Goal: Navigation & Orientation: Understand site structure

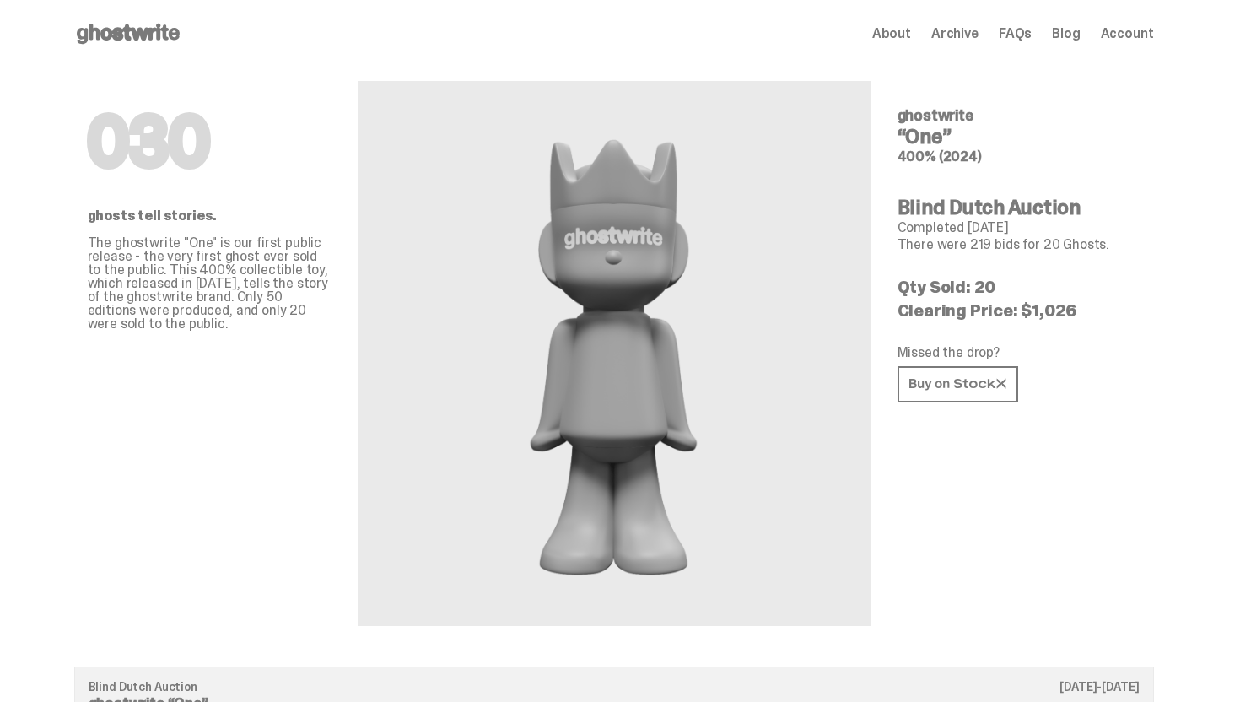
click at [894, 40] on span "About" at bounding box center [891, 33] width 39 height 13
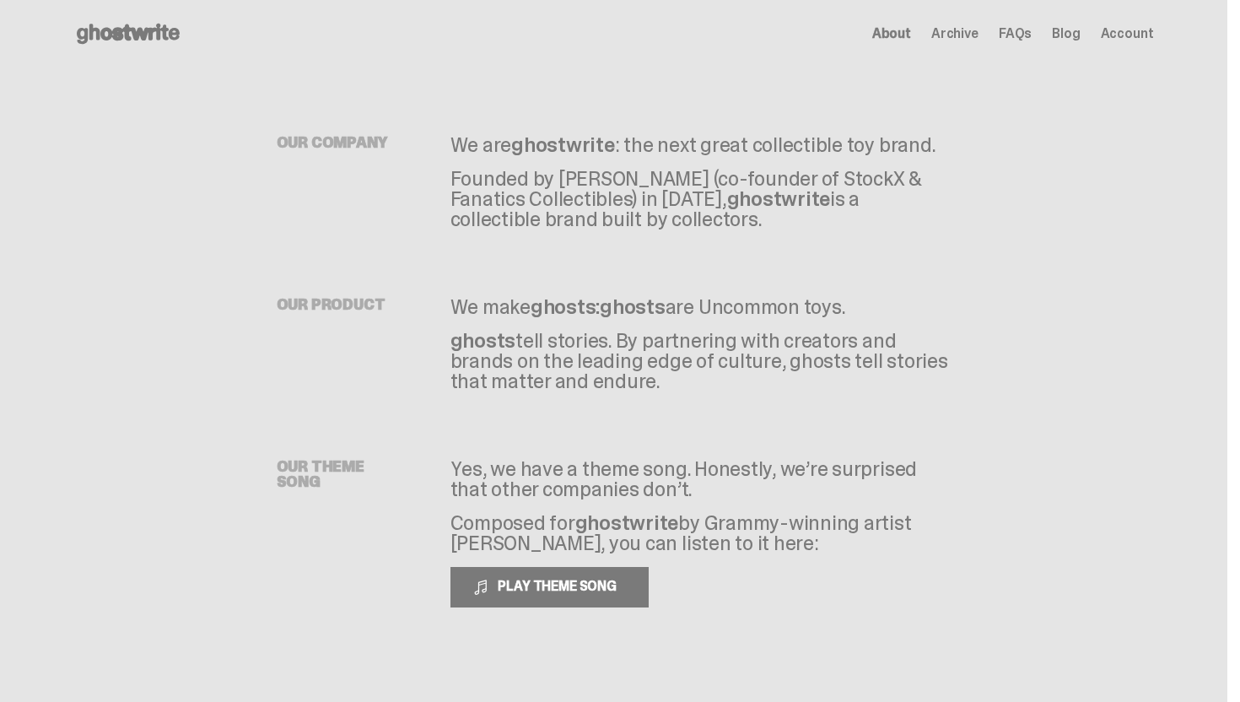
click at [157, 27] on icon at bounding box center [128, 33] width 108 height 27
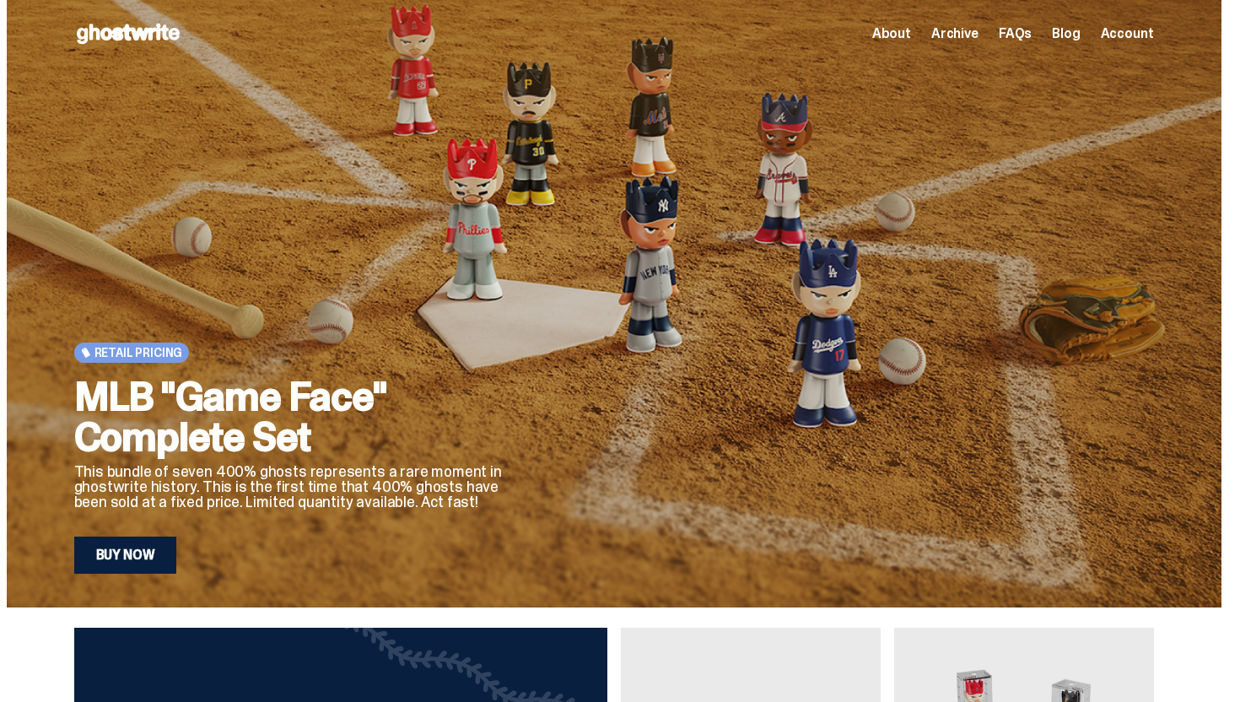
click at [969, 35] on span "Archive" at bounding box center [954, 33] width 47 height 13
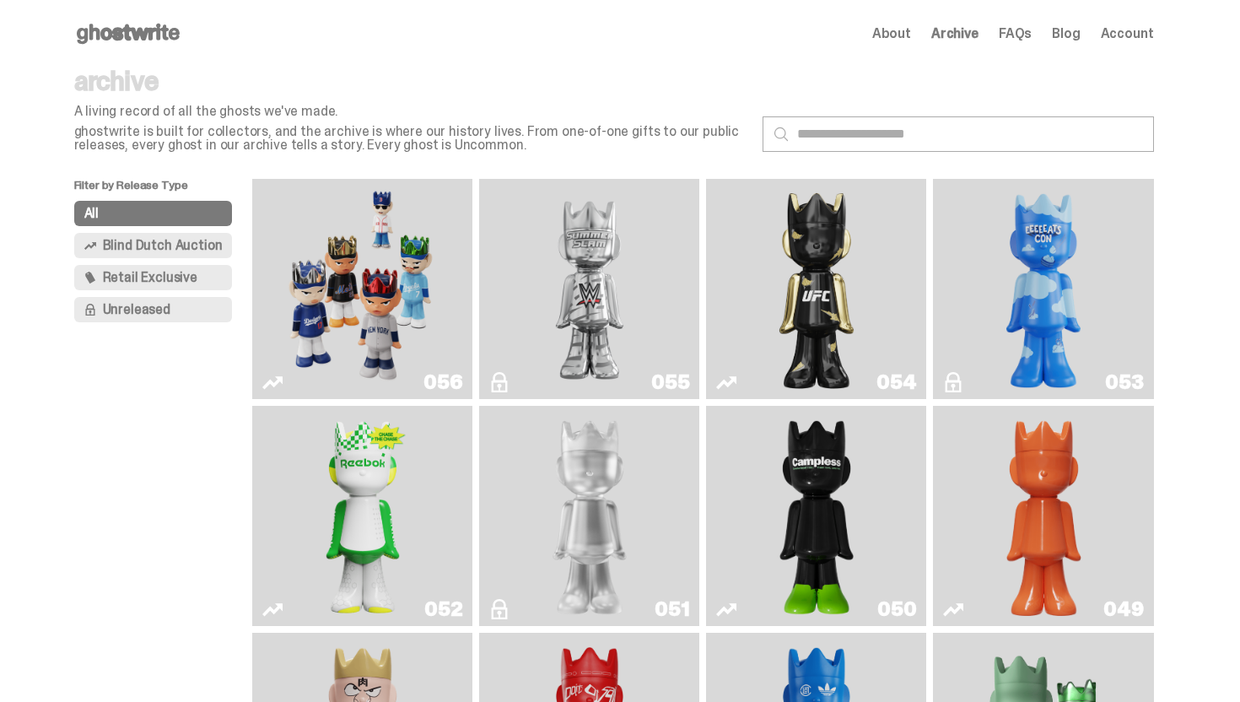
click at [893, 39] on span "About" at bounding box center [891, 33] width 39 height 13
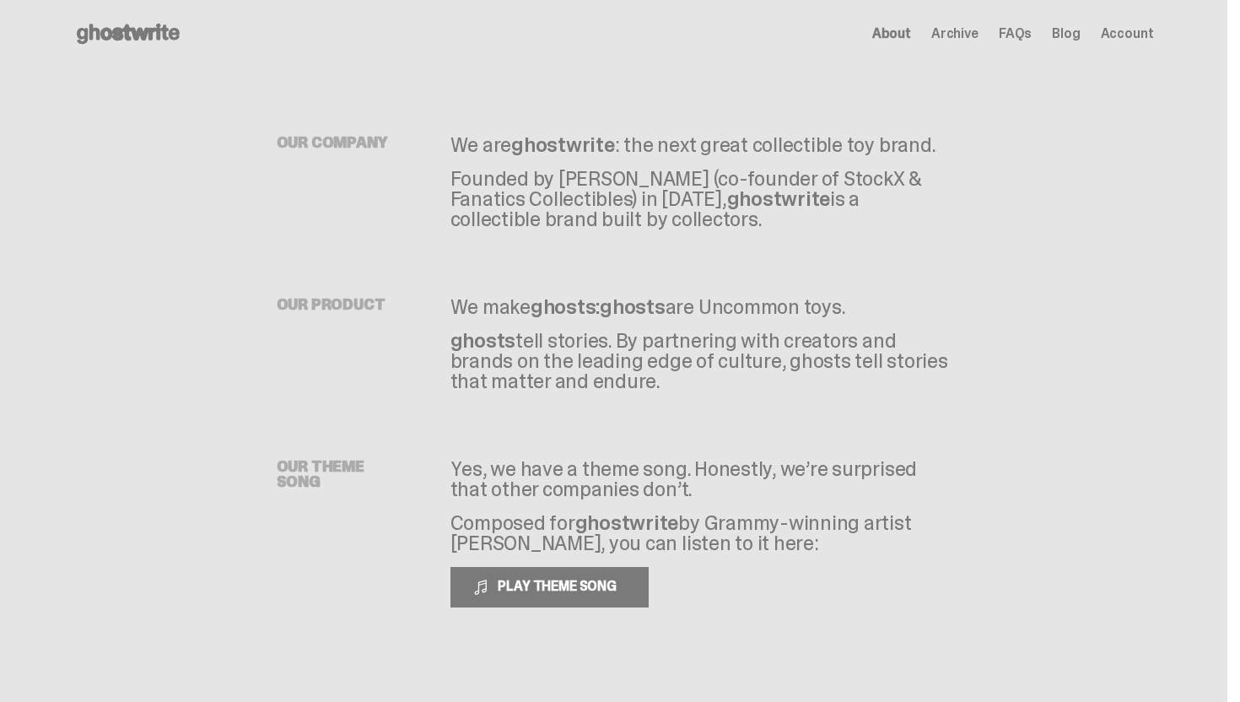
click at [147, 24] on icon at bounding box center [128, 33] width 108 height 27
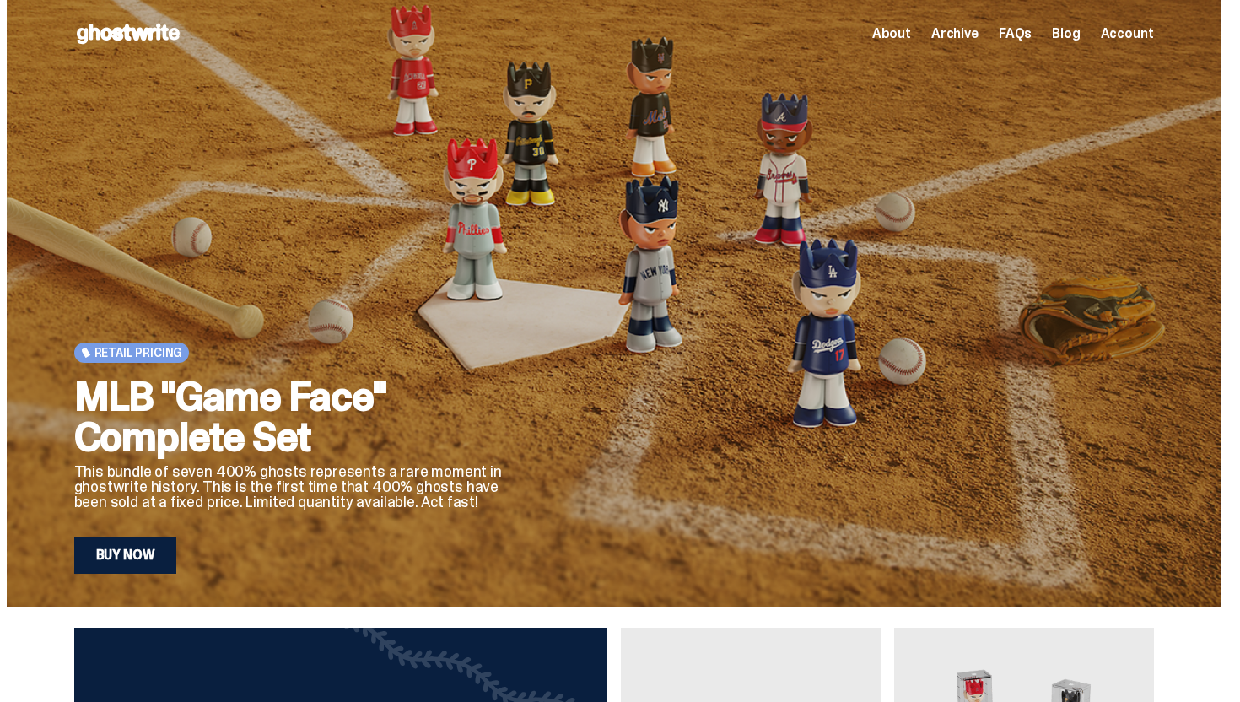
click at [959, 29] on span "Archive" at bounding box center [954, 33] width 47 height 13
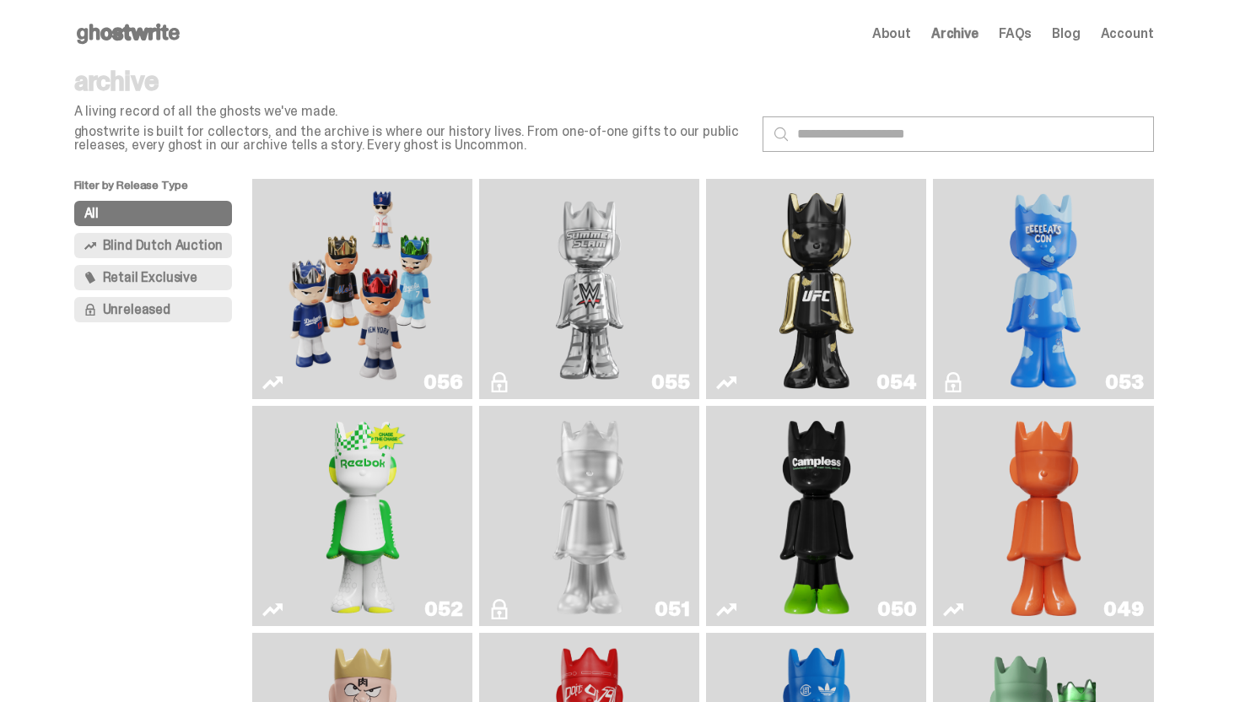
click at [127, 27] on icon at bounding box center [128, 33] width 108 height 27
